Goal: Information Seeking & Learning: Learn about a topic

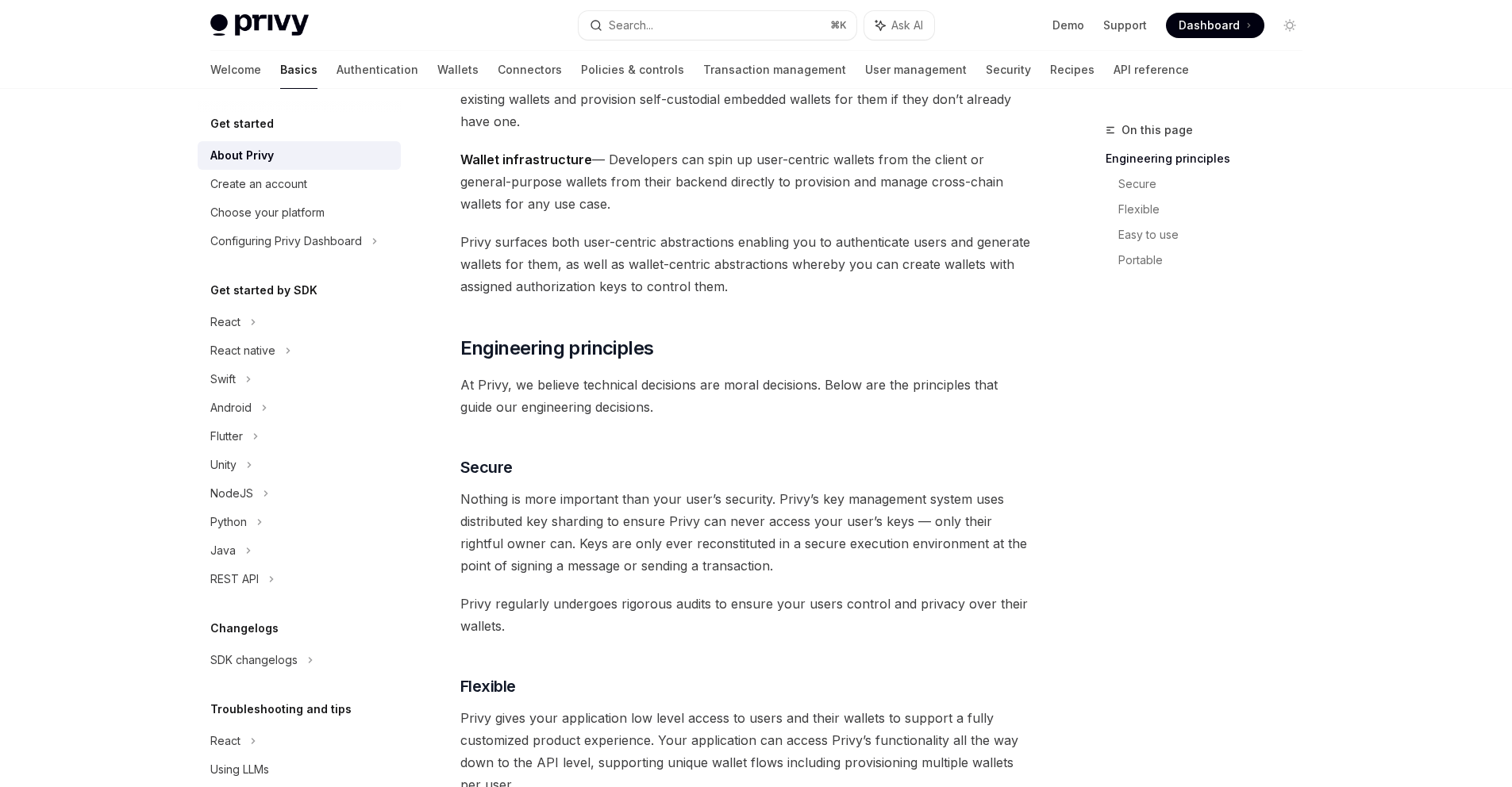
scroll to position [55, 0]
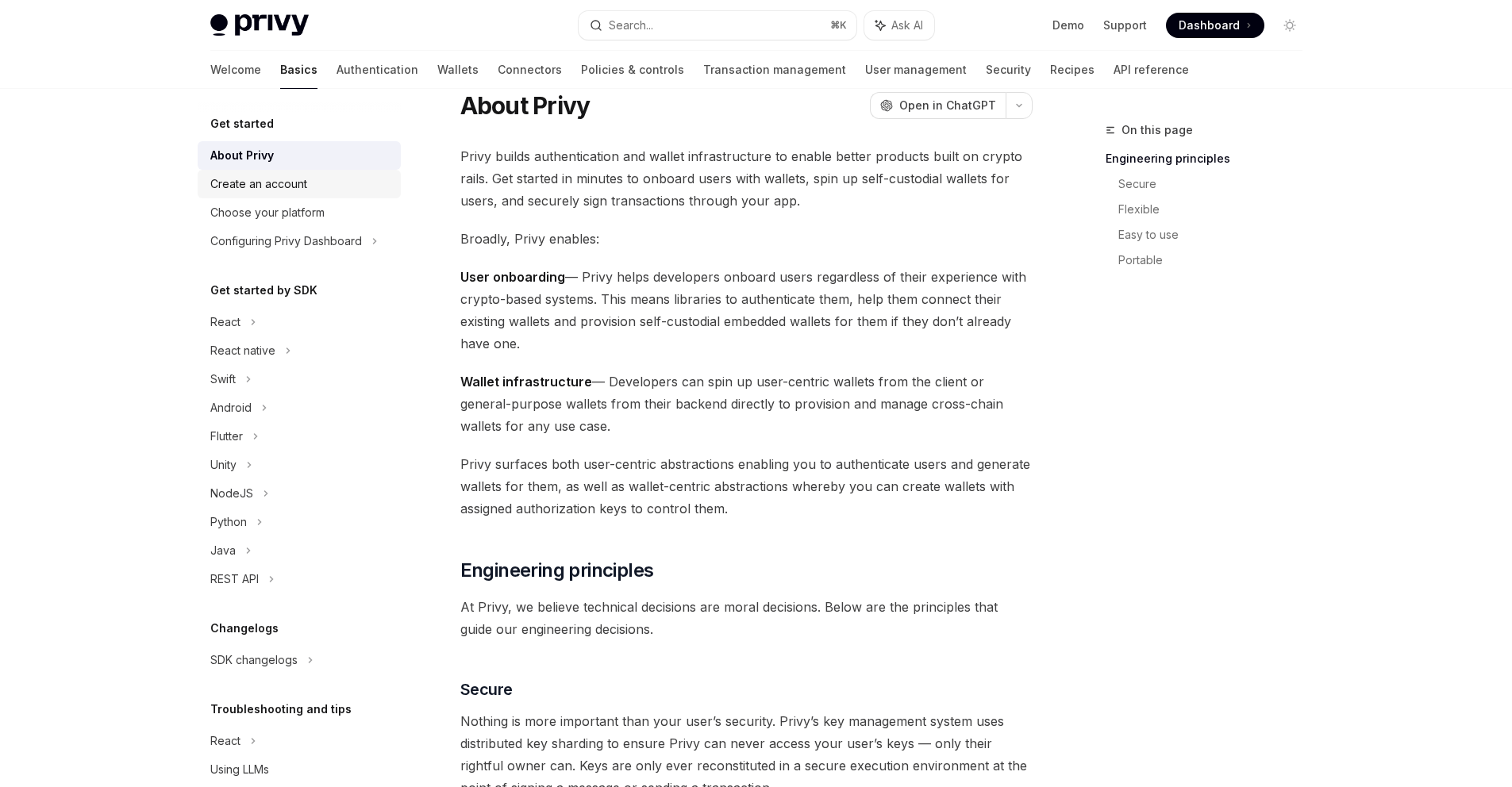
click at [317, 187] on div "Create an account" at bounding box center [300, 184] width 181 height 19
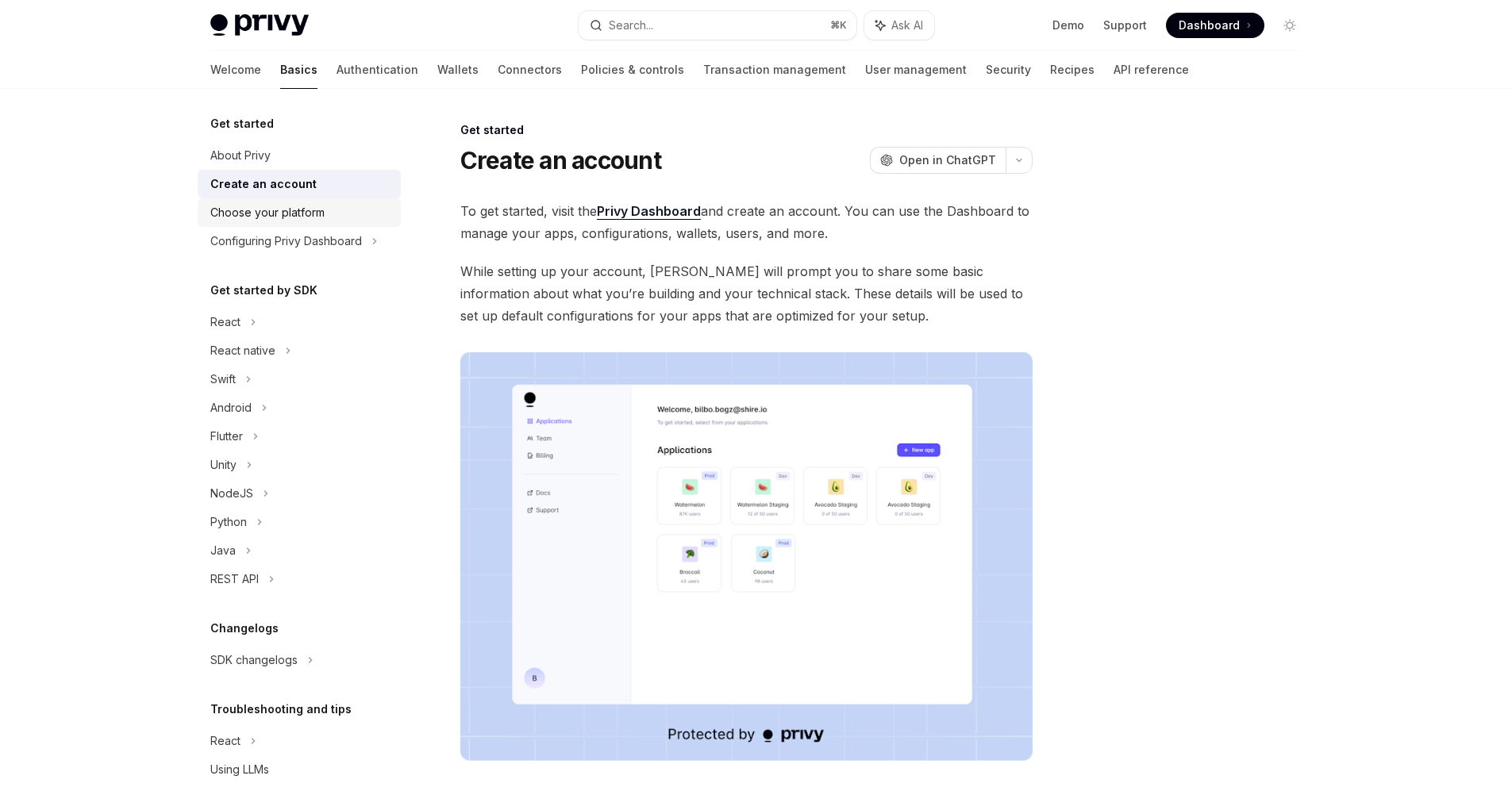
click at [312, 214] on div "Choose your platform" at bounding box center [267, 213] width 115 height 19
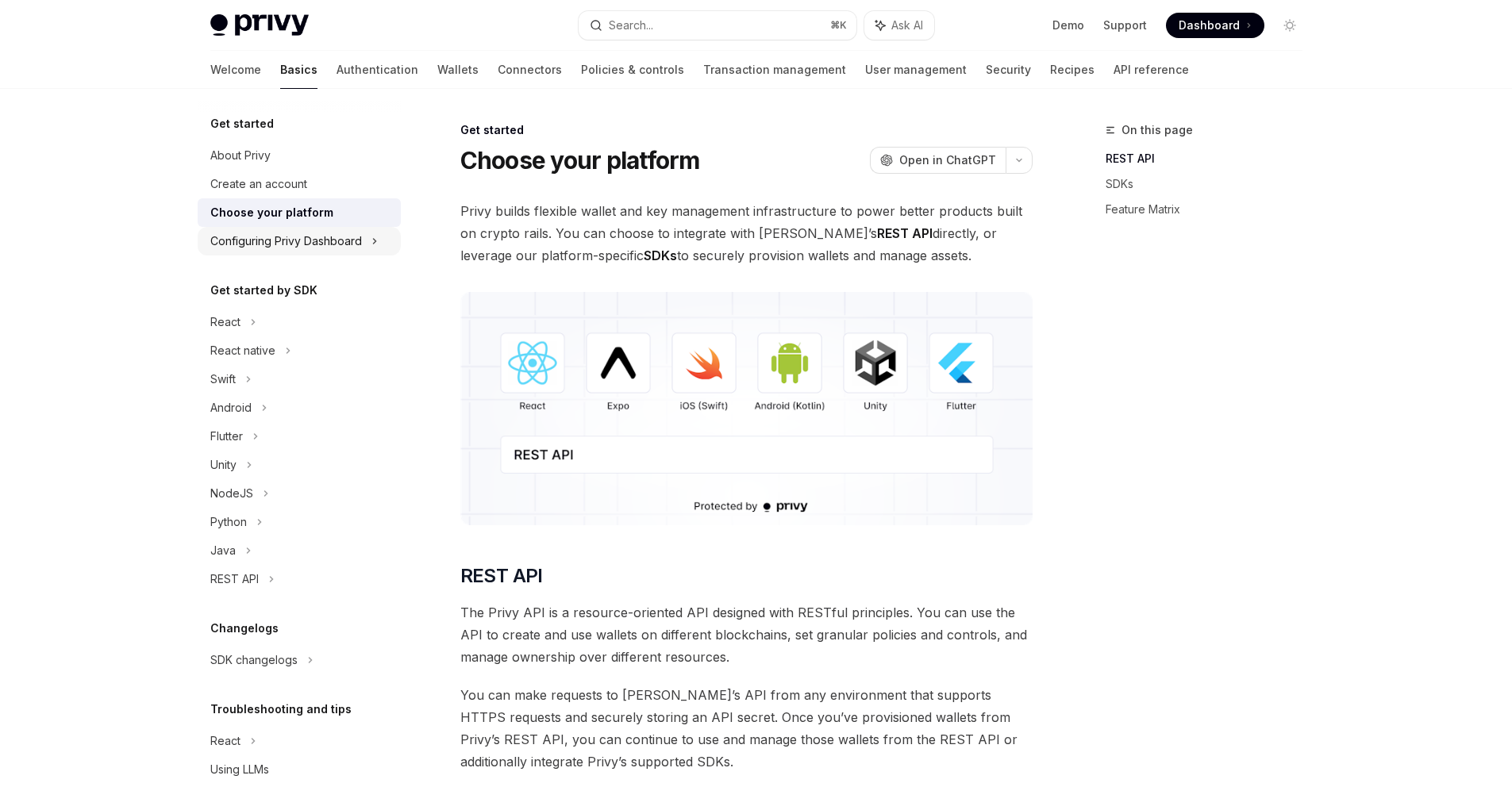
click at [248, 236] on div "Configuring Privy Dashboard" at bounding box center [285, 241] width 152 height 19
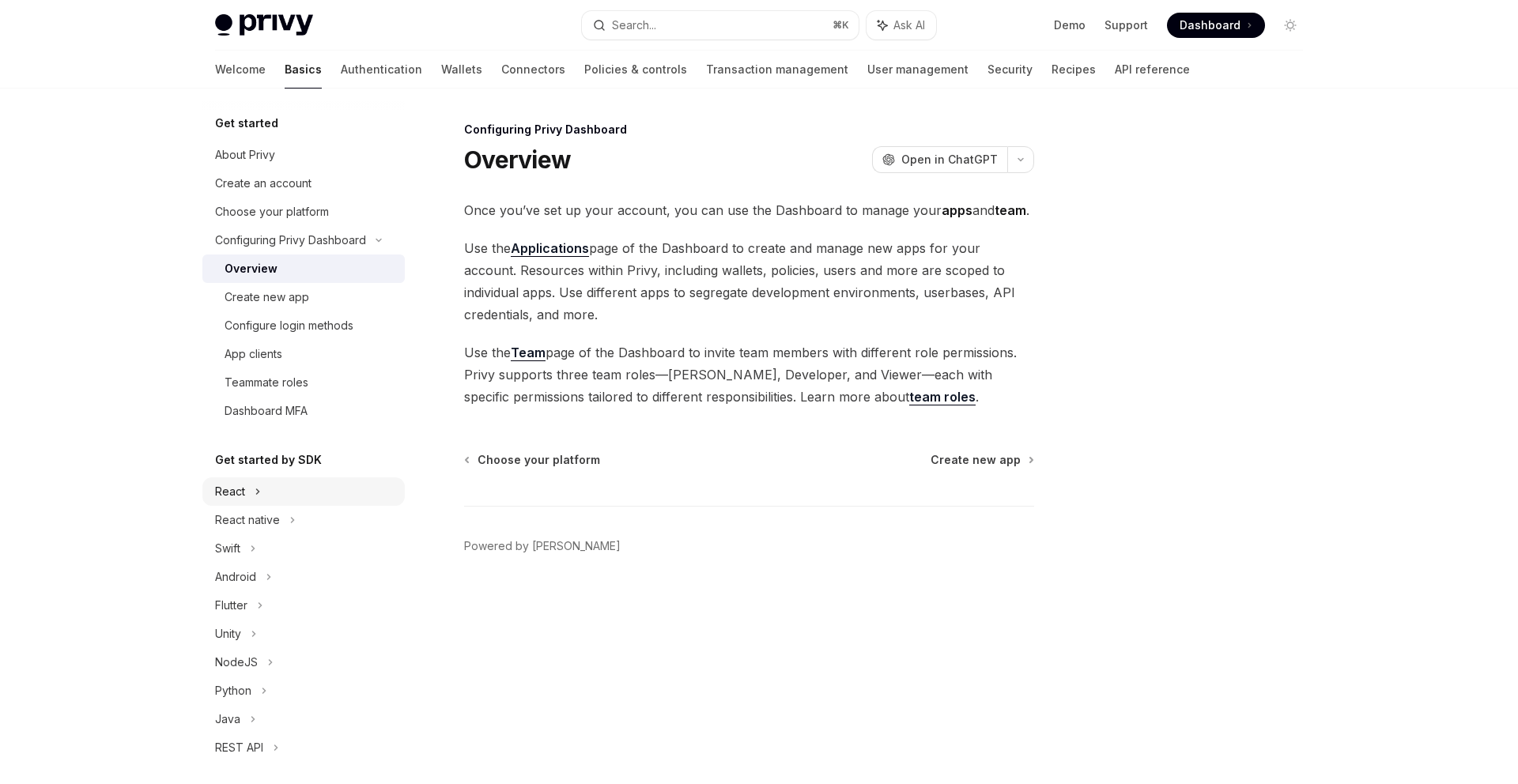
click at [240, 484] on div "React" at bounding box center [230, 492] width 30 height 19
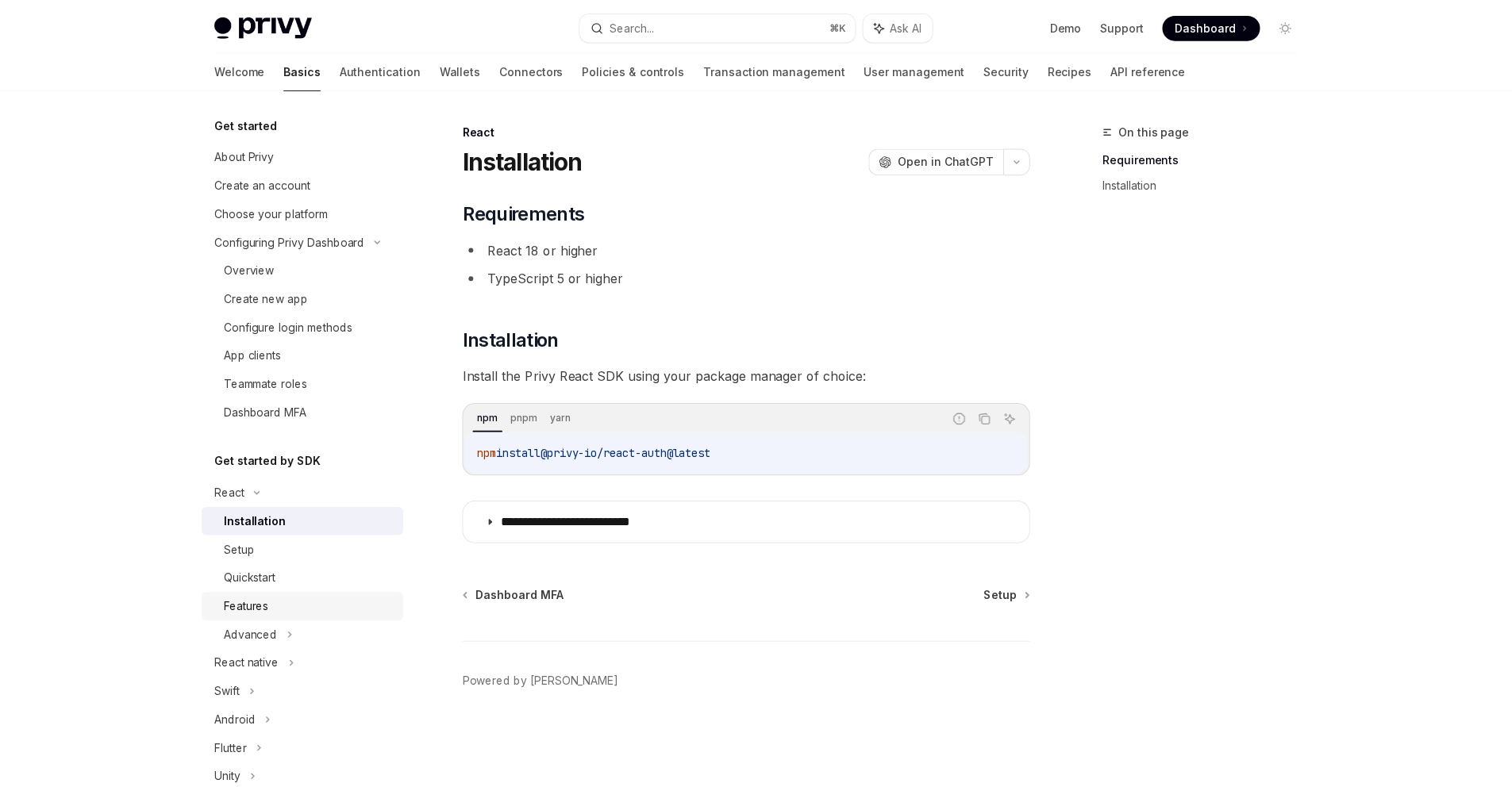
scroll to position [186, 0]
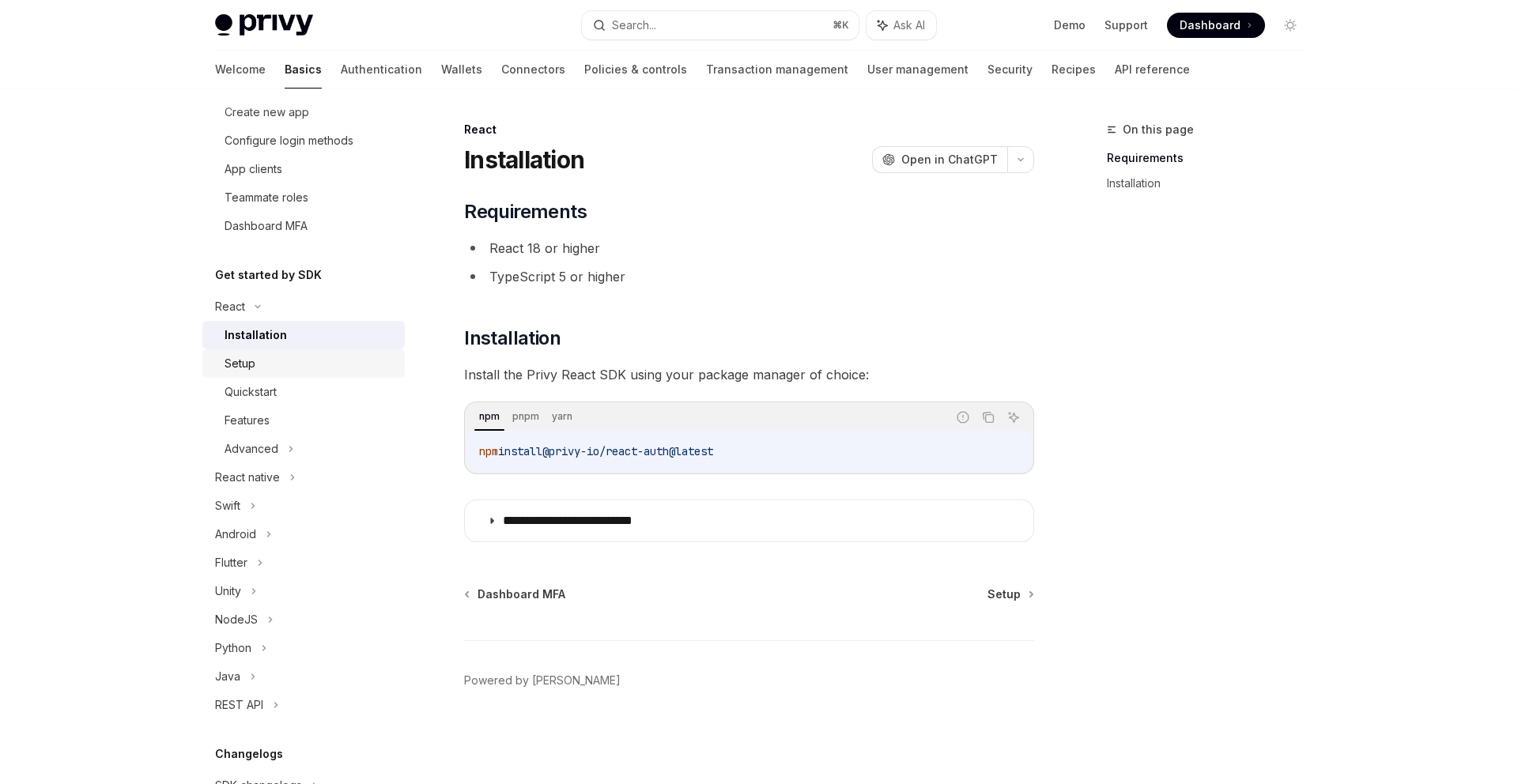
click at [274, 365] on div "Setup" at bounding box center [310, 364] width 171 height 19
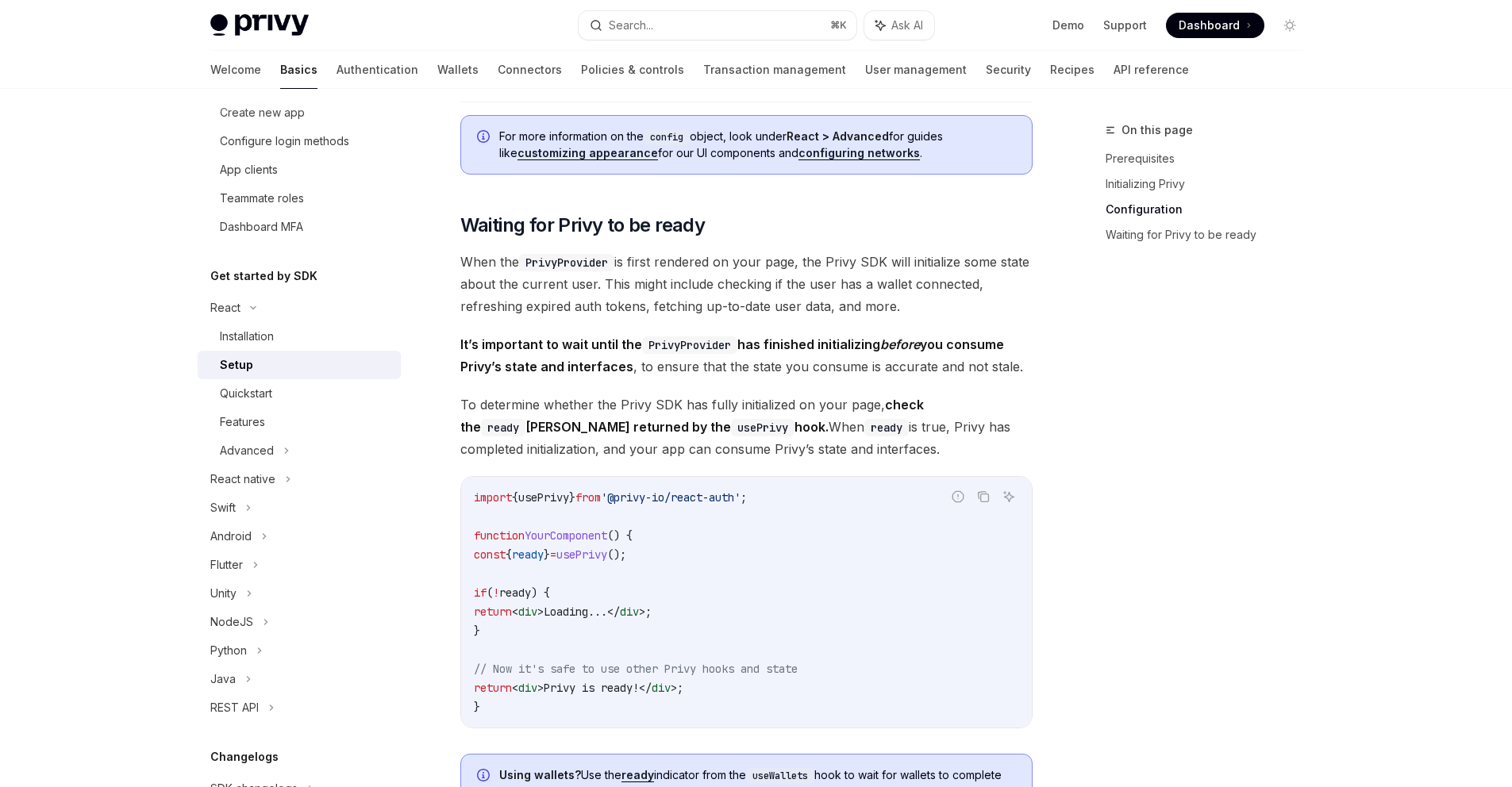
scroll to position [979, 0]
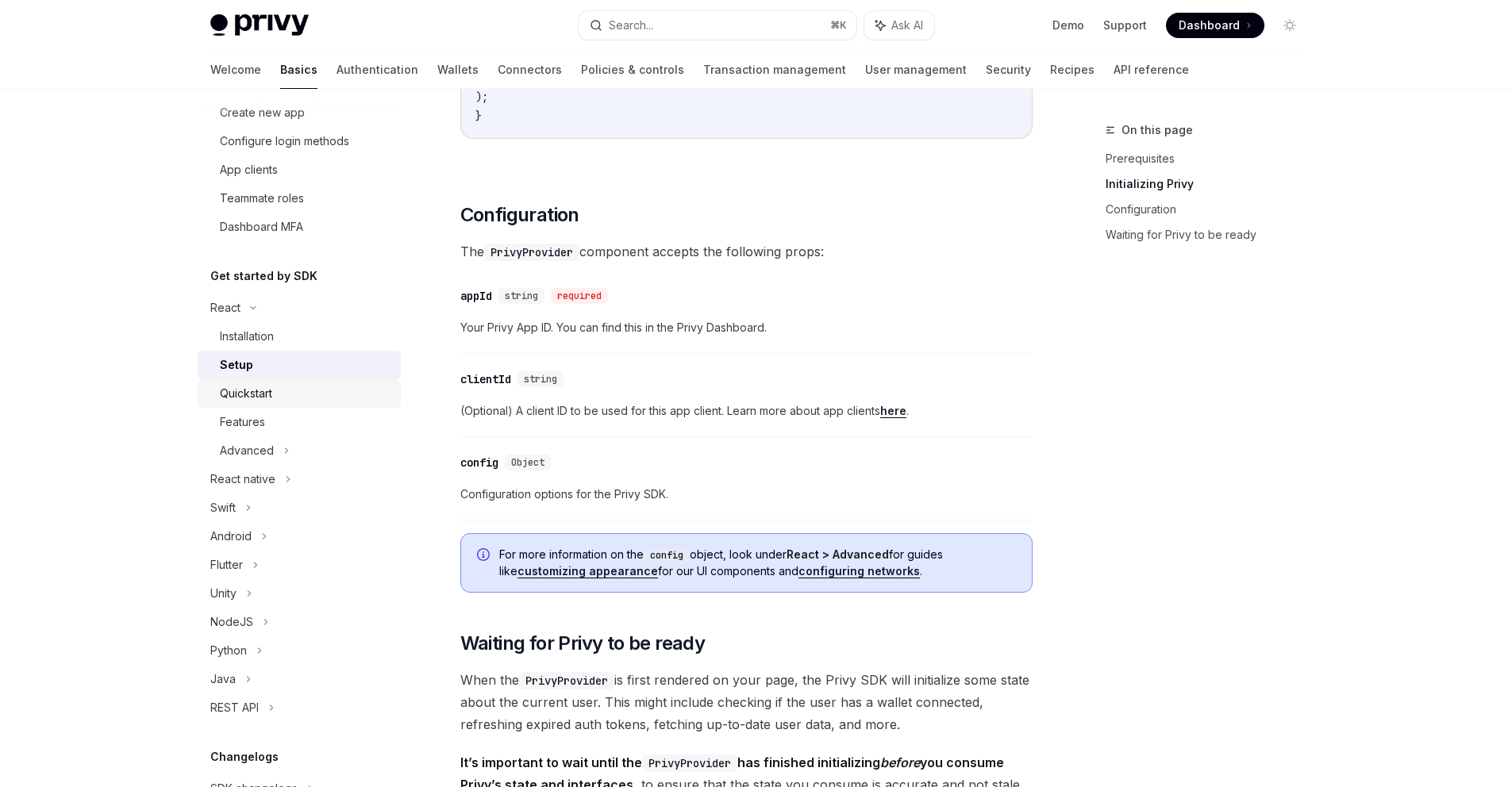
click at [279, 398] on div "Quickstart" at bounding box center [305, 394] width 172 height 19
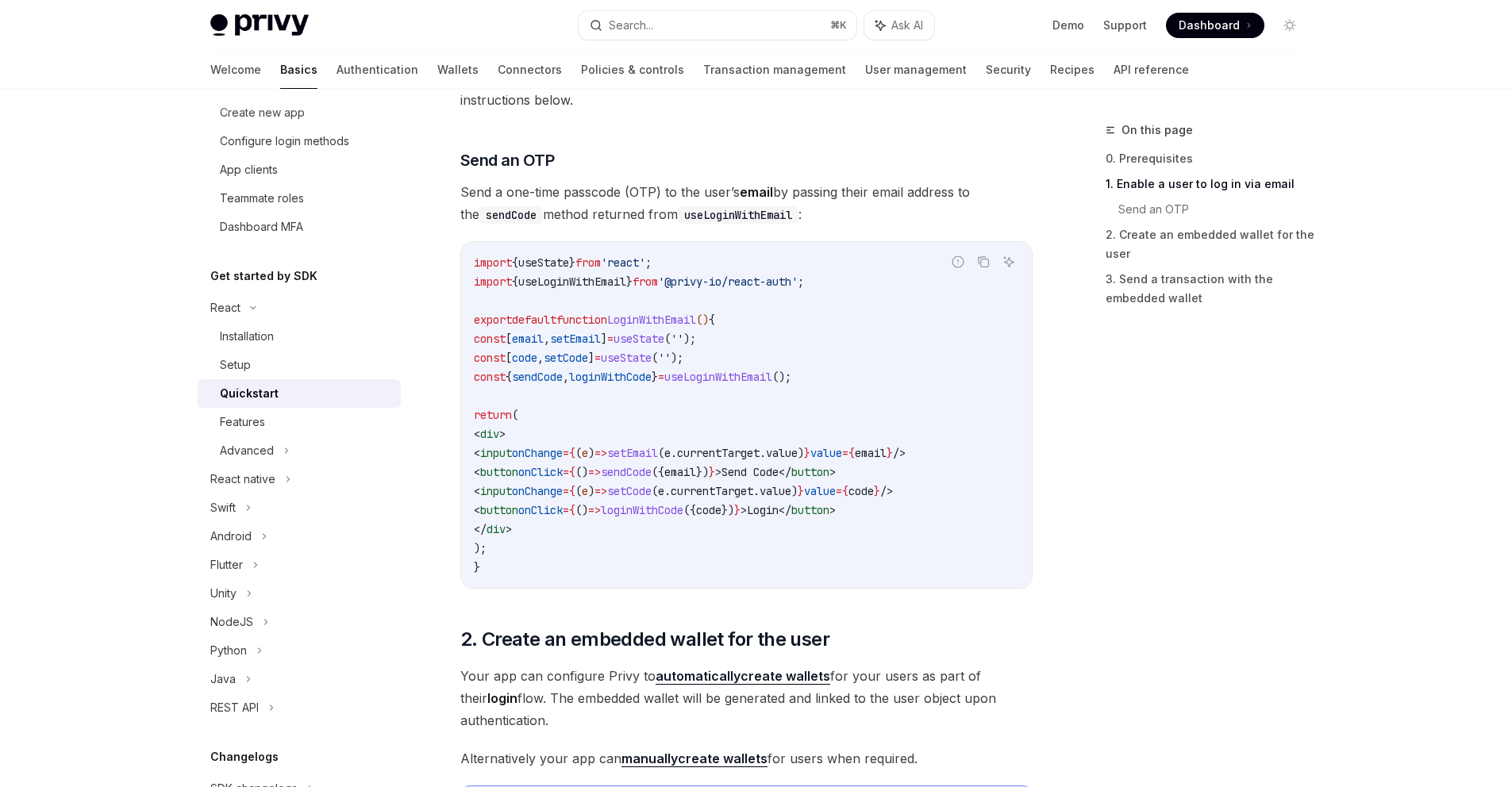
scroll to position [718, 0]
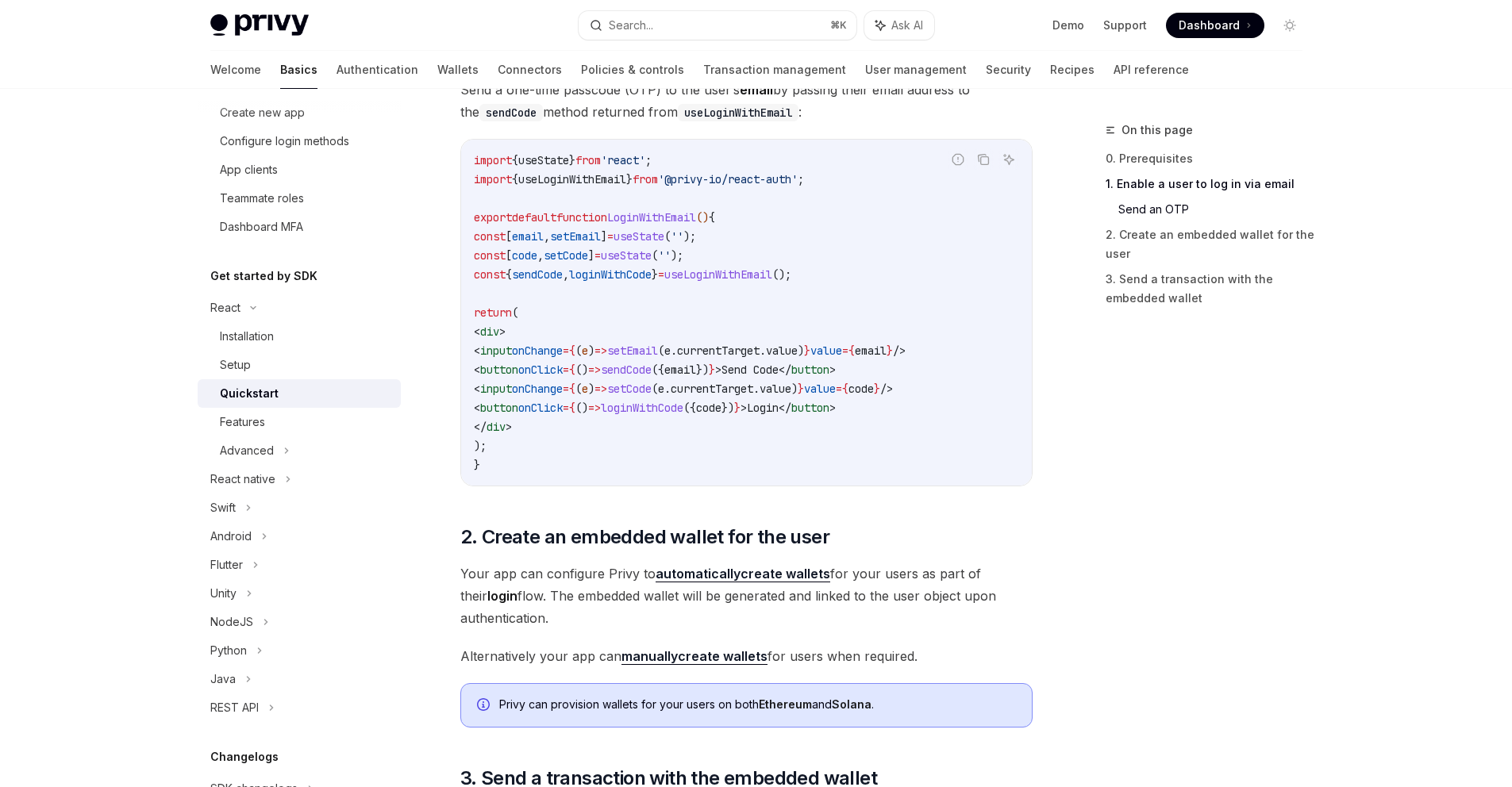
type textarea "*"
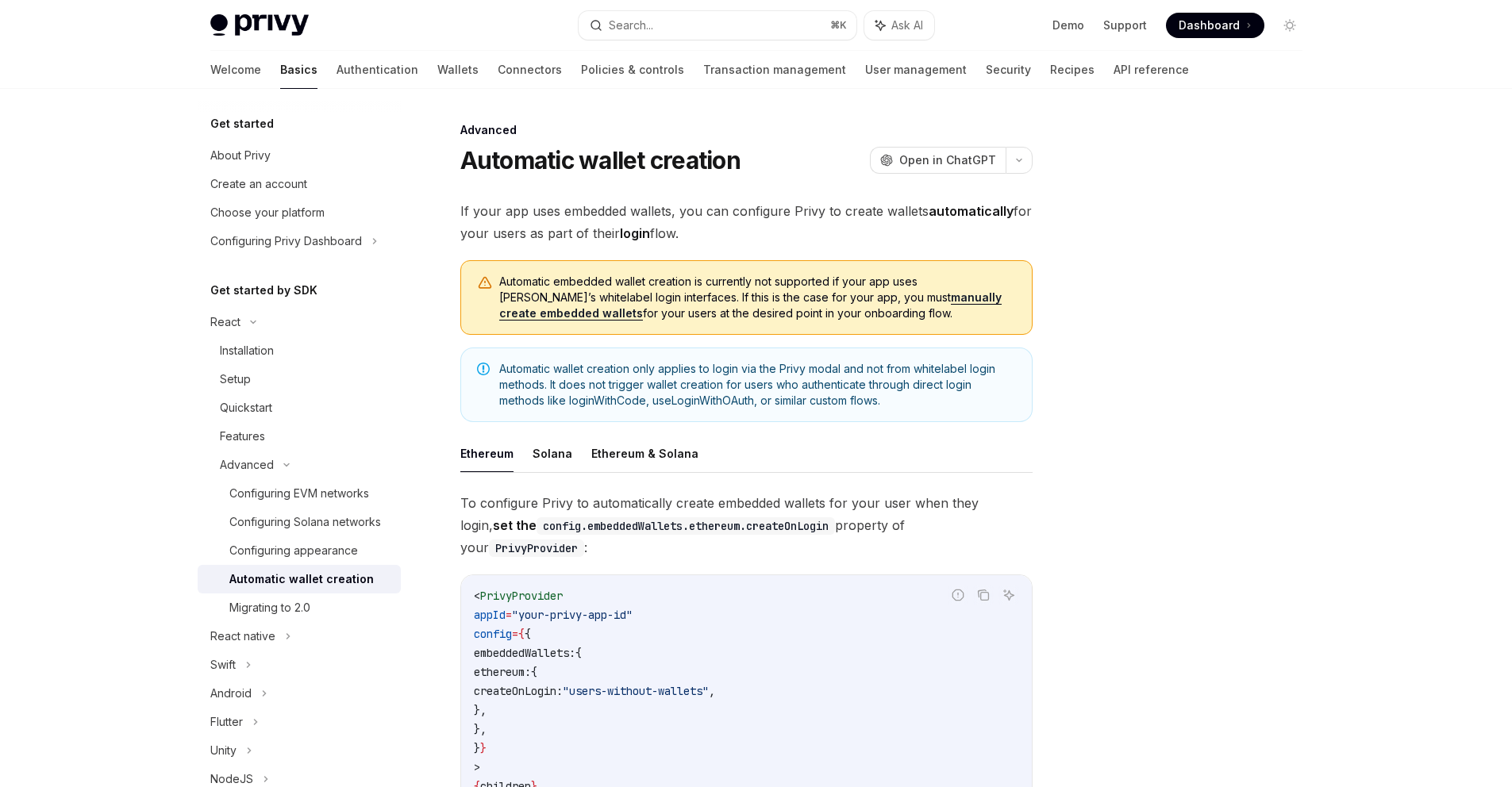
click at [570, 456] on ul "Ethereum Solana Ethereum & Solana" at bounding box center [747, 454] width 573 height 38
click at [556, 457] on button "Solana" at bounding box center [553, 453] width 40 height 37
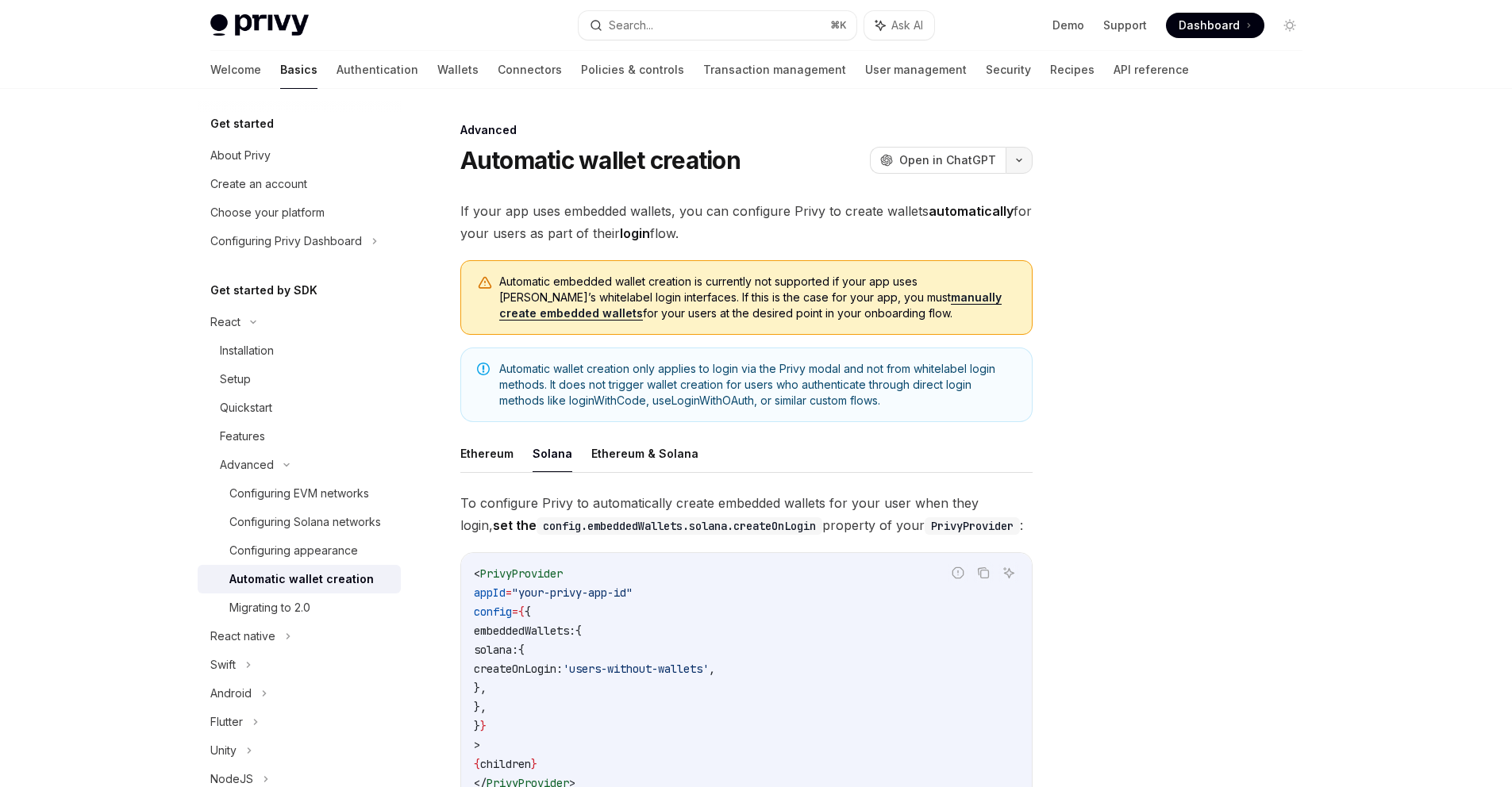
click at [1017, 163] on icon "button" at bounding box center [1019, 160] width 19 height 6
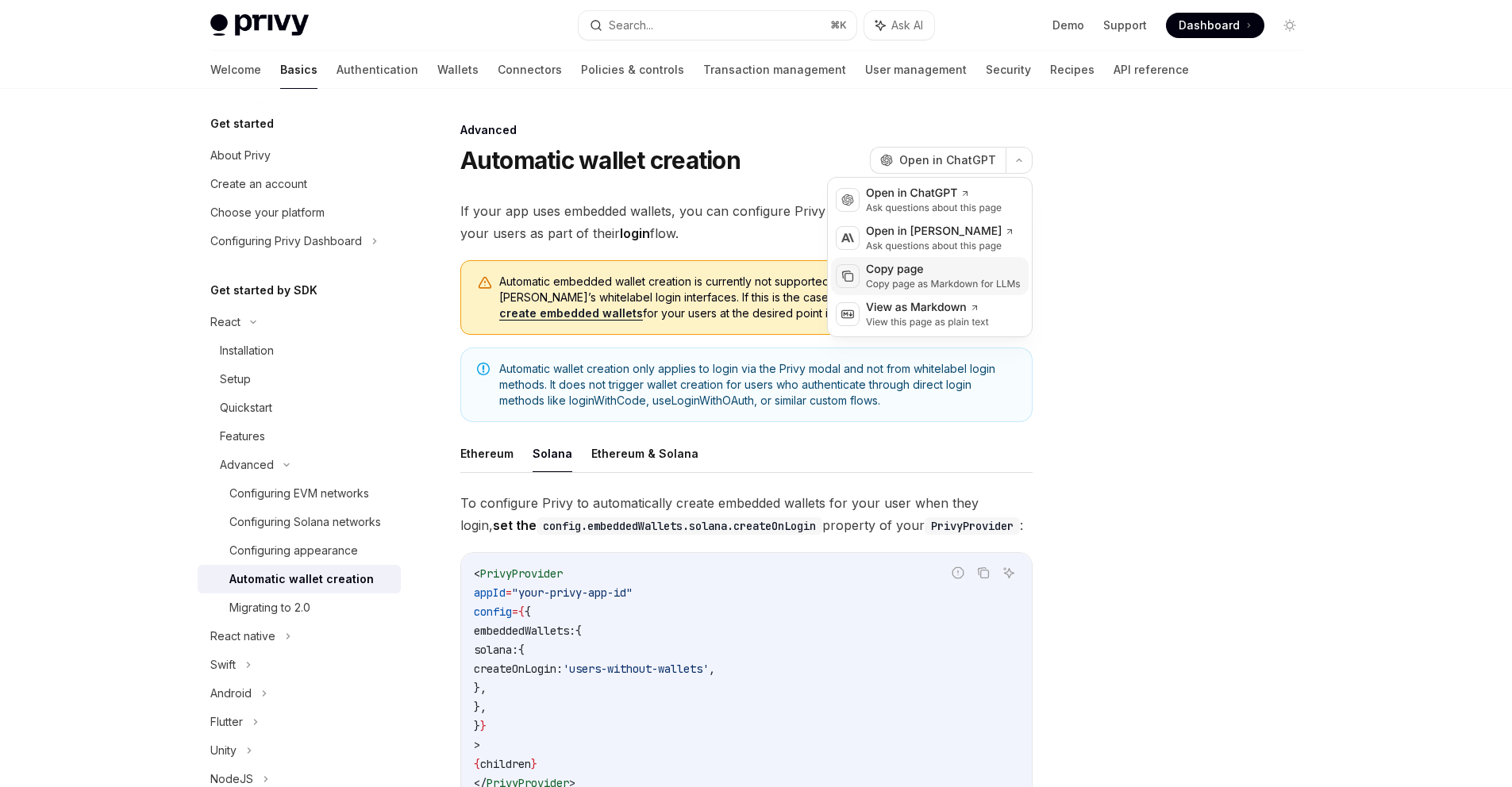
click at [988, 278] on div "Copy page as Markdown for LLMs" at bounding box center [943, 284] width 154 height 13
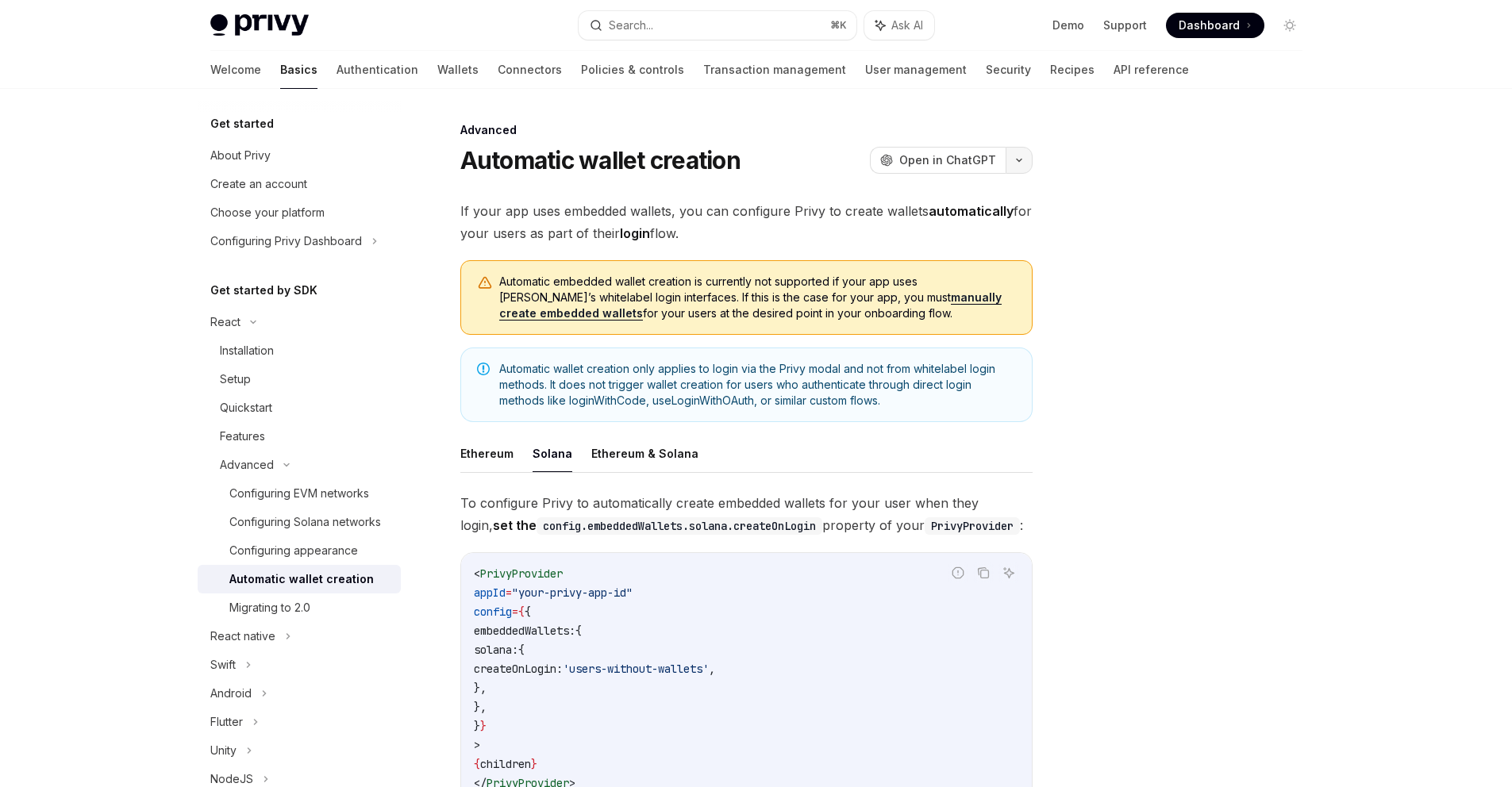
click at [1018, 163] on icon "button" at bounding box center [1019, 160] width 19 height 6
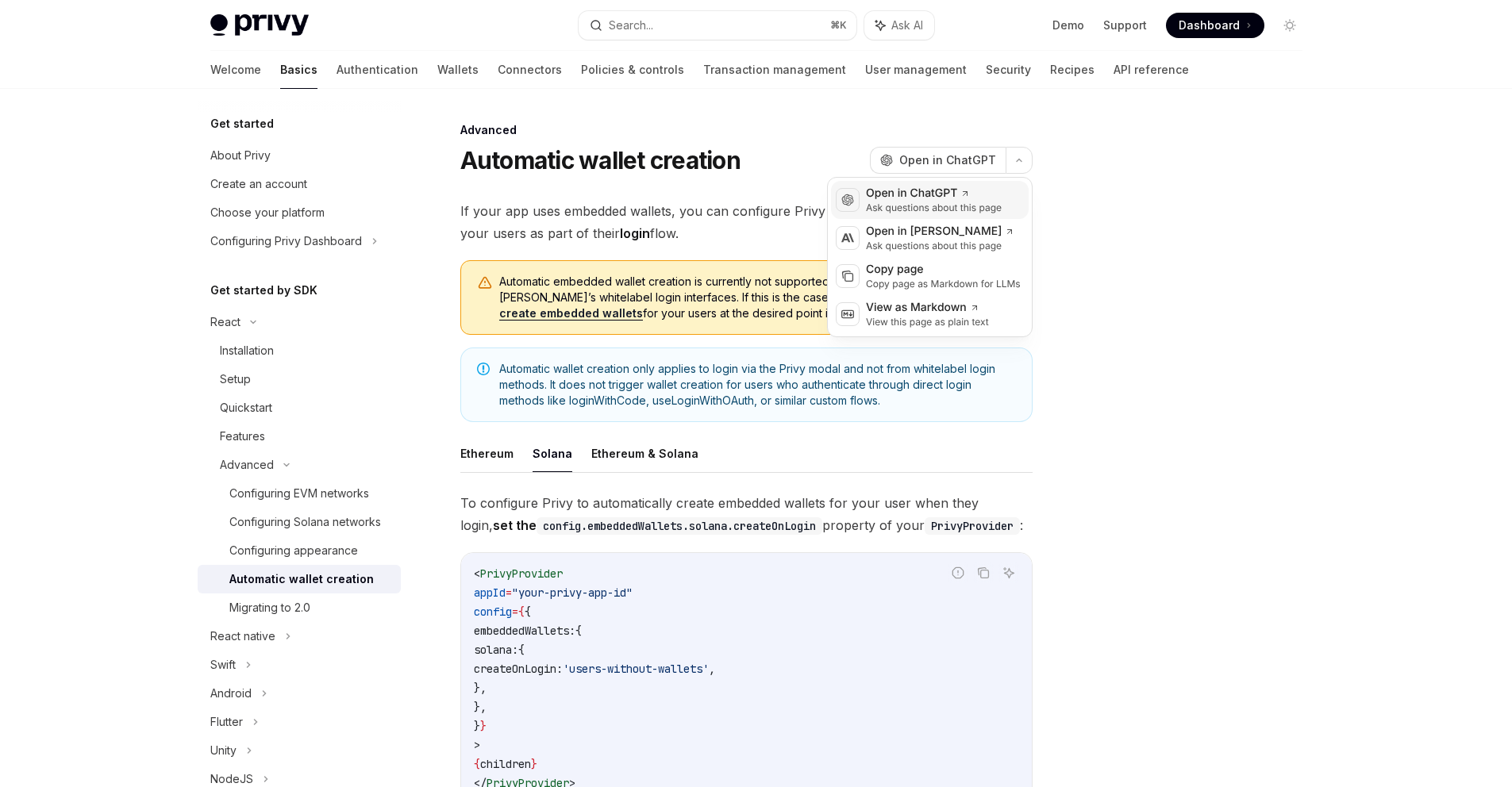
click at [940, 195] on div "Open in ChatGPT" at bounding box center [933, 193] width 135 height 16
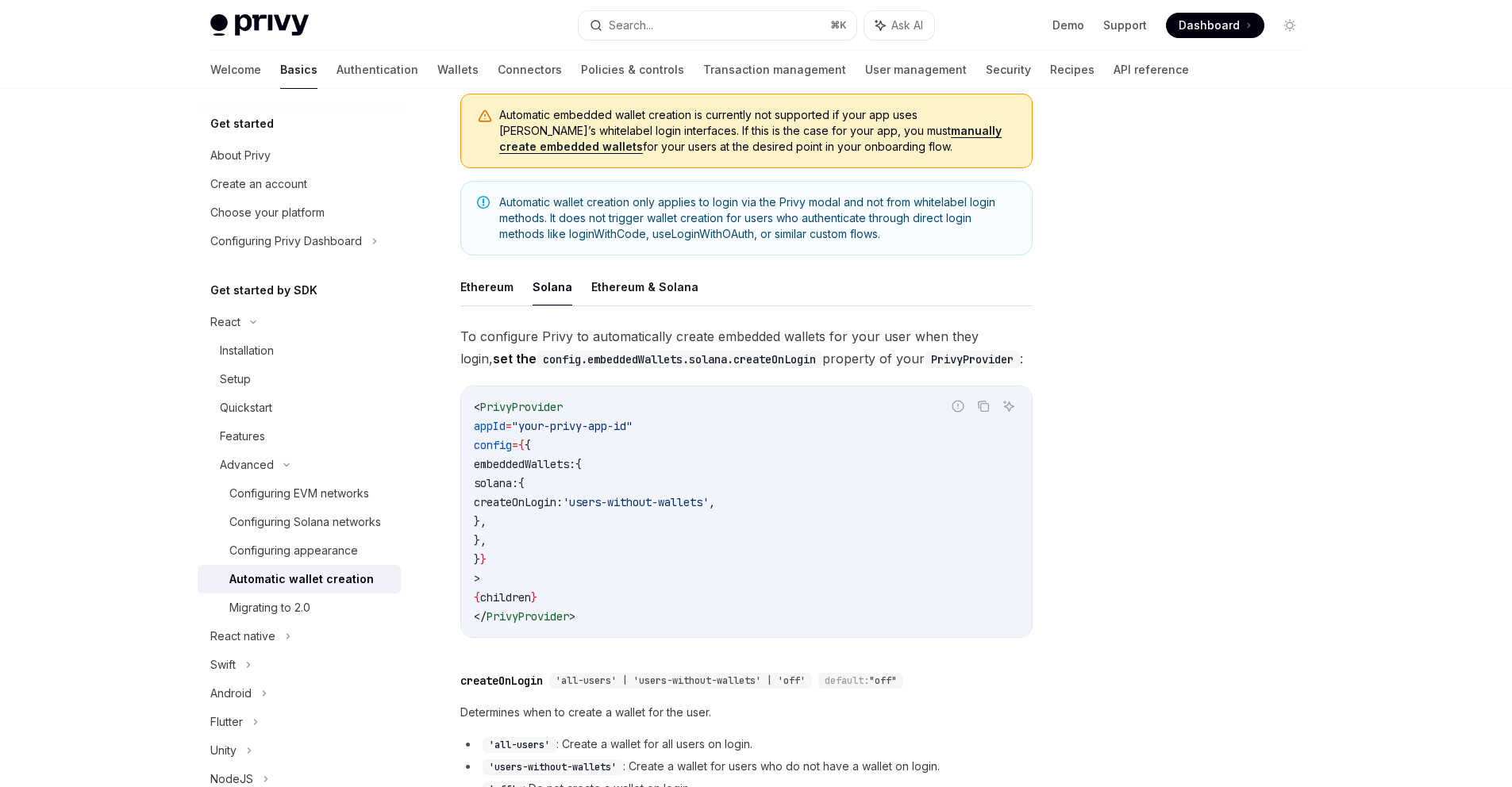
scroll to position [90, 0]
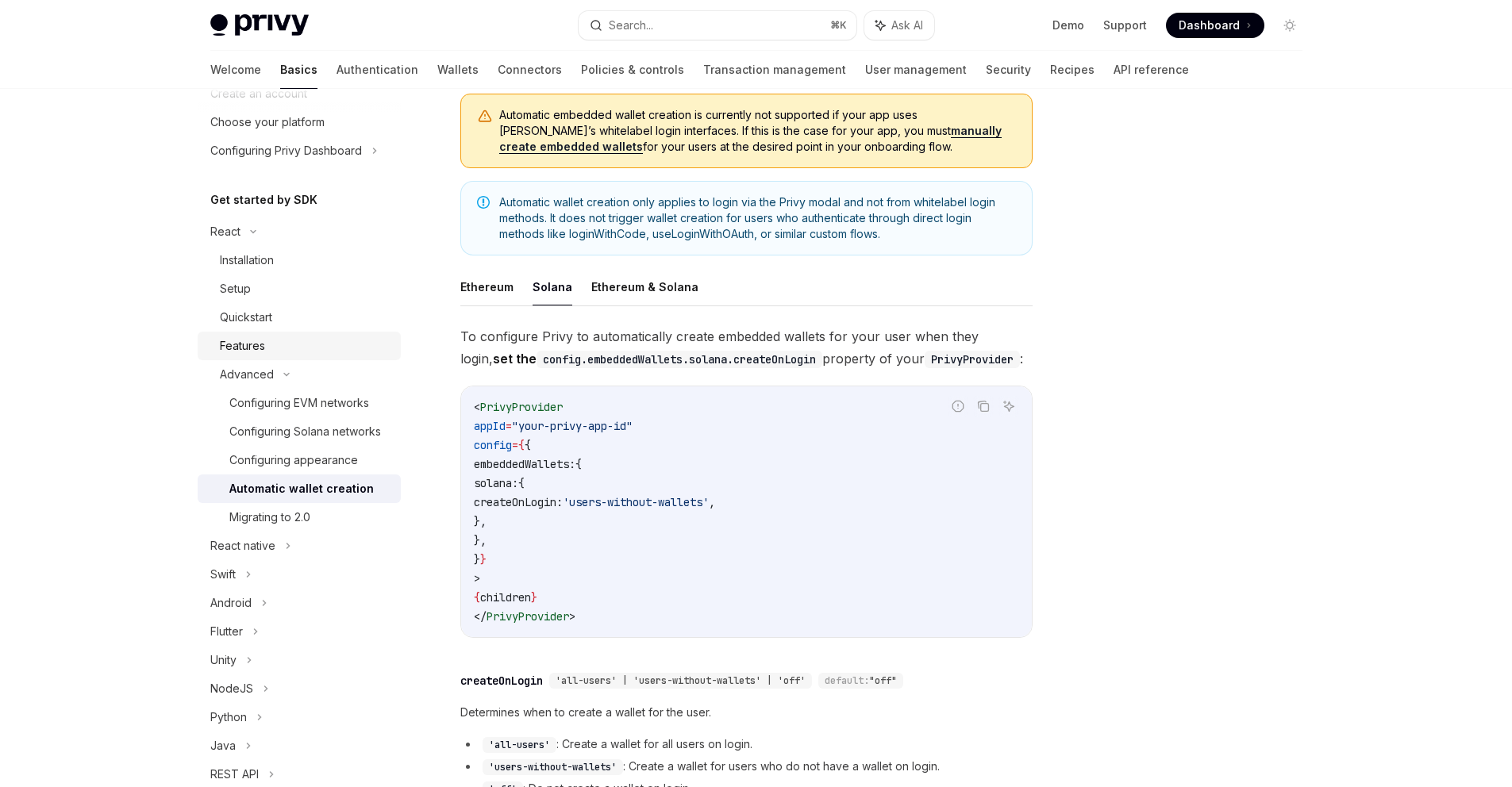
click at [255, 346] on div "Features" at bounding box center [242, 346] width 45 height 19
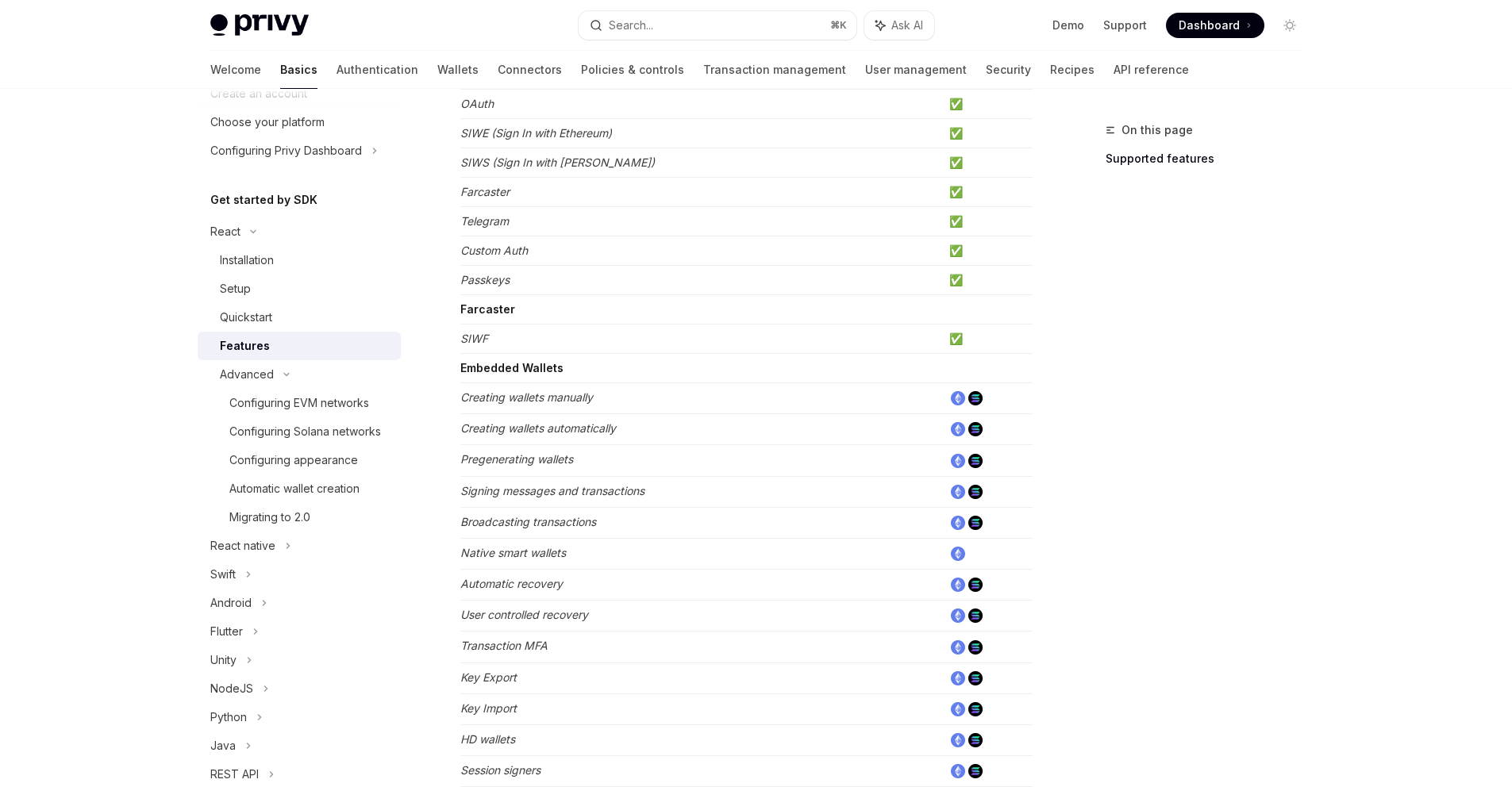
scroll to position [521, 0]
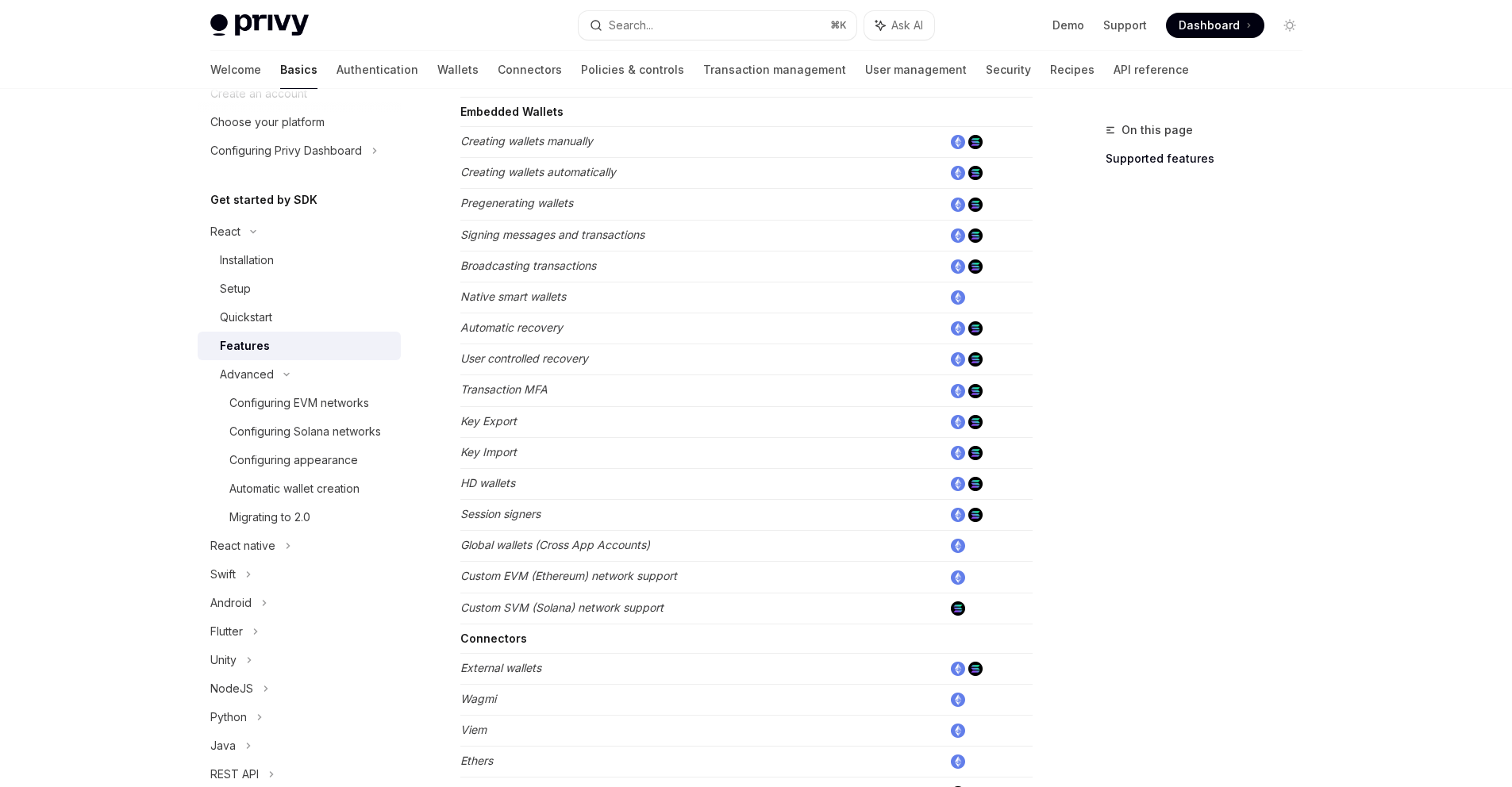
type textarea "*"
